Goal: Transaction & Acquisition: Book appointment/travel/reservation

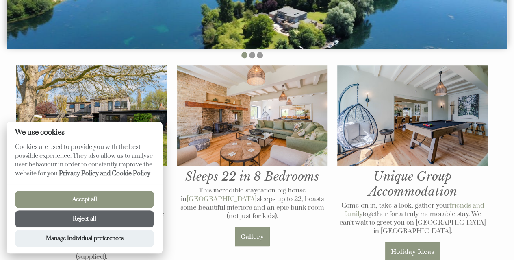
scroll to position [228, 0]
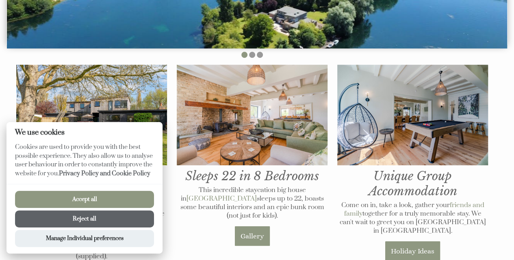
click at [104, 216] on button "Reject all" at bounding box center [84, 218] width 139 height 17
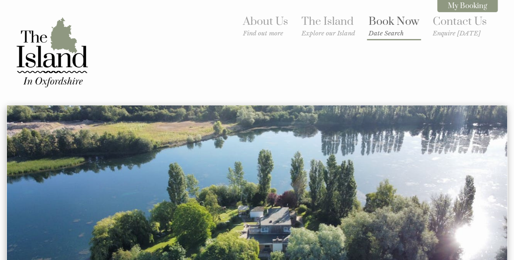
click at [386, 22] on link "Book Now Date Search" at bounding box center [394, 26] width 51 height 22
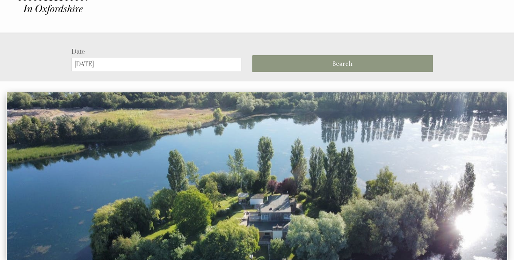
scroll to position [69, 0]
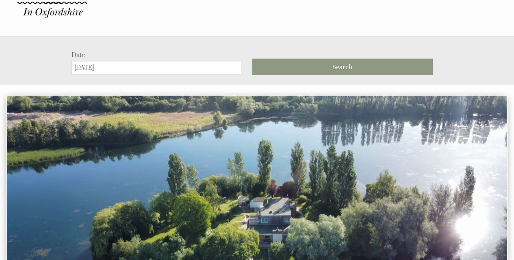
click at [182, 62] on input "[DATE]" at bounding box center [157, 67] width 170 height 13
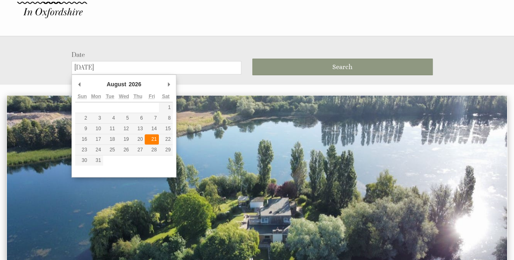
type input "[DATE]"
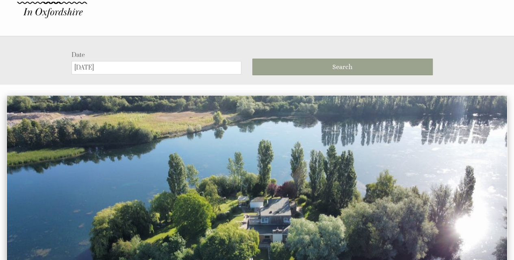
click at [287, 72] on button "Search" at bounding box center [342, 67] width 180 height 17
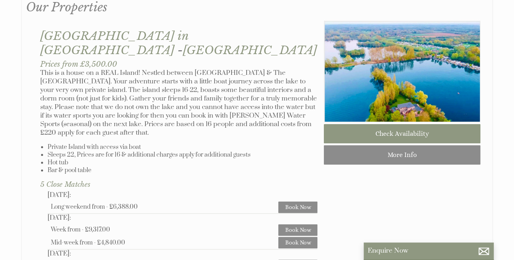
scroll to position [440, 0]
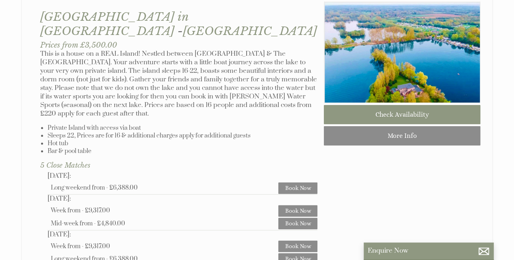
drag, startPoint x: 155, startPoint y: 162, endPoint x: 27, endPoint y: 152, distance: 128.8
click at [27, 152] on li at bounding box center [257, 129] width 472 height 302
click at [26, 152] on li at bounding box center [257, 129] width 472 height 302
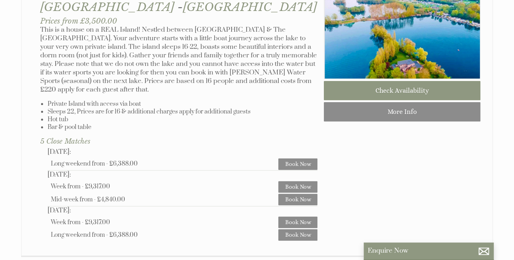
scroll to position [465, 0]
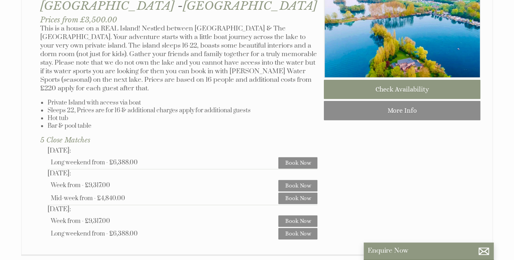
drag, startPoint x: 111, startPoint y: 158, endPoint x: 46, endPoint y: 157, distance: 65.0
click at [46, 157] on ul "[DATE] Long weekend from - £6,388.00 Book Now [DATE] Week from - £9,317.00 Book…" at bounding box center [178, 192] width 277 height 93
click at [41, 153] on ul "[DATE] Long weekend from - £6,388.00 Book Now [DATE] Week from - £9,317.00 Book…" at bounding box center [178, 192] width 277 height 93
drag, startPoint x: 48, startPoint y: 173, endPoint x: 164, endPoint y: 179, distance: 116.0
click at [164, 179] on ul "[DATE] Long weekend from - £6,388.00 Book Now [DATE] Week from - £9,317.00 Book…" at bounding box center [178, 192] width 277 height 93
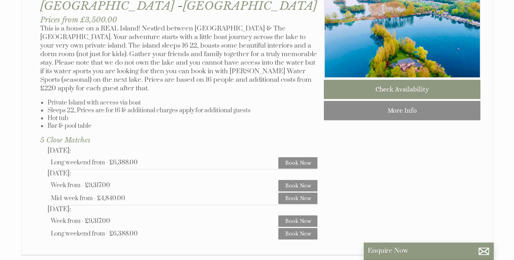
click at [32, 159] on li at bounding box center [257, 104] width 472 height 302
drag, startPoint x: 51, startPoint y: 198, endPoint x: 154, endPoint y: 205, distance: 103.5
click at [154, 205] on ul "[DATE] Long weekend from - £6,388.00 Book Now [DATE] Week from - £9,317.00 Book…" at bounding box center [178, 192] width 277 height 93
click at [13, 74] on div "© MapTiler © OpenStreetMap contributors Properties Our Properties" at bounding box center [256, 47] width 491 height 444
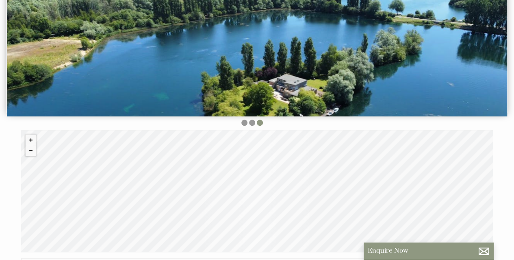
scroll to position [0, 0]
